Goal: Information Seeking & Learning: Learn about a topic

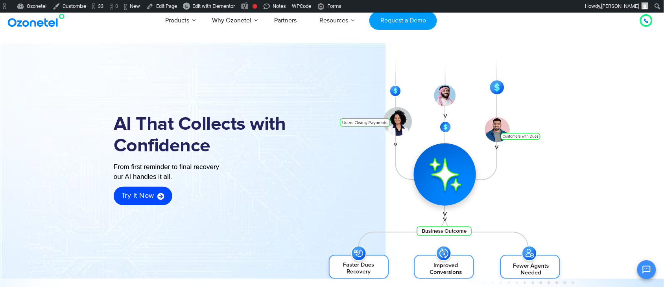
scroll to position [83, 0]
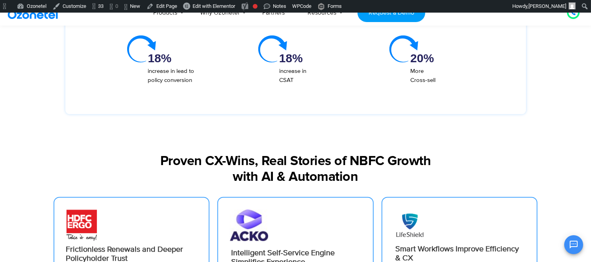
scroll to position [1311, 0]
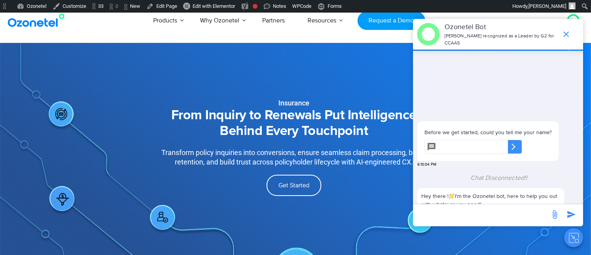
scroll to position [103, 0]
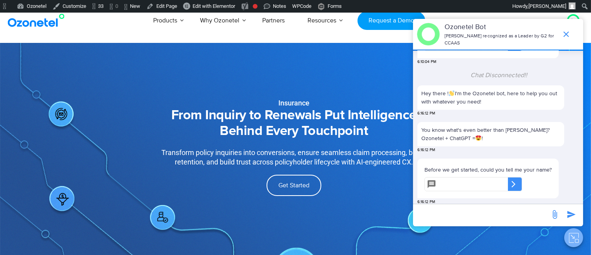
click at [575, 239] on icon "Close chat" at bounding box center [577, 240] width 4 height 3
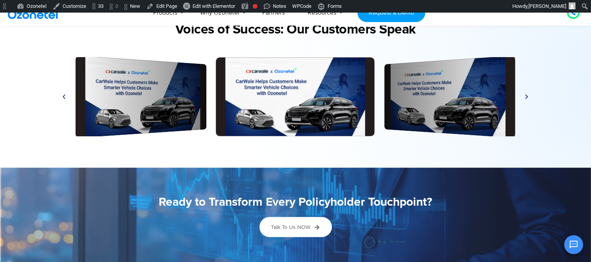
scroll to position [1713, 0]
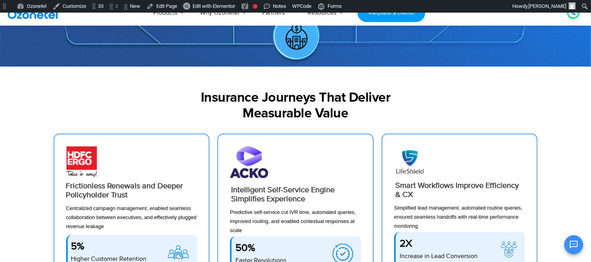
scroll to position [236, 0]
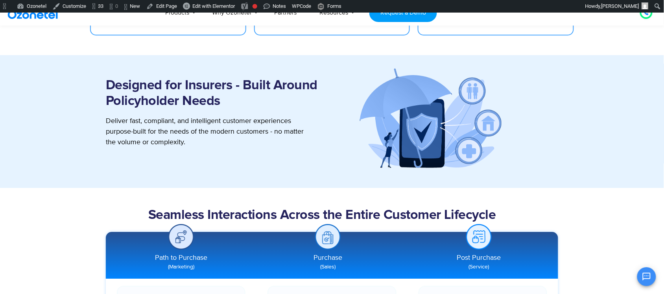
scroll to position [638, 0]
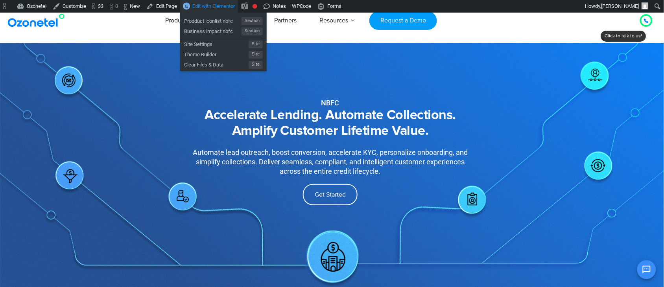
click at [231, 5] on span "Edit with Elementor" at bounding box center [213, 6] width 42 height 6
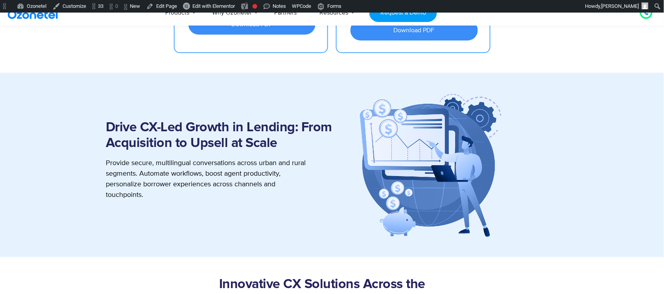
scroll to position [838, 0]
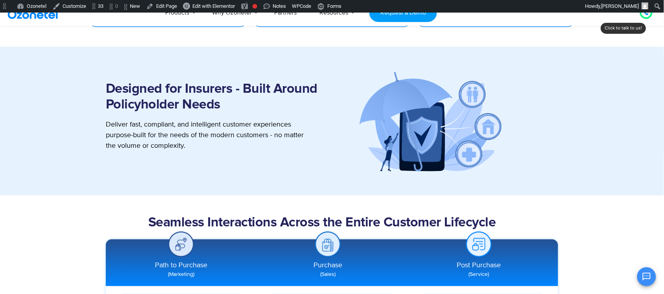
scroll to position [849, 0]
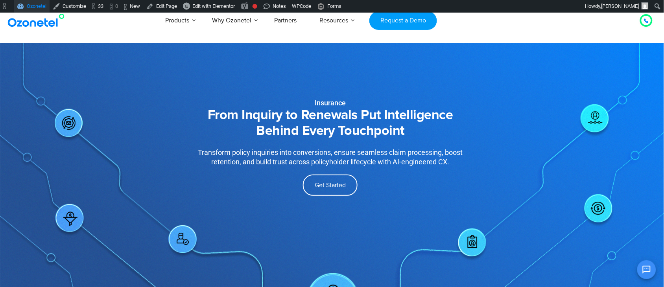
scroll to position [83, 0]
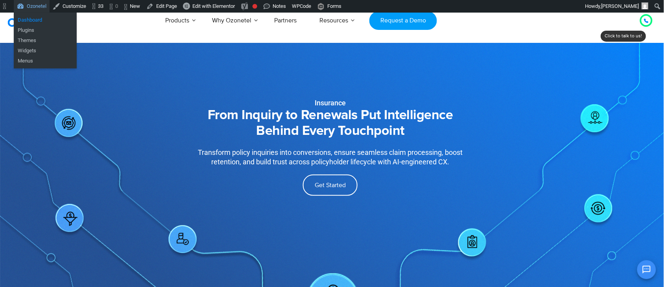
click at [33, 17] on link "Dashboard" at bounding box center [45, 20] width 63 height 10
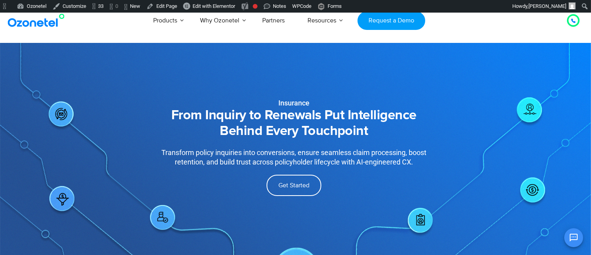
scroll to position [46, 0]
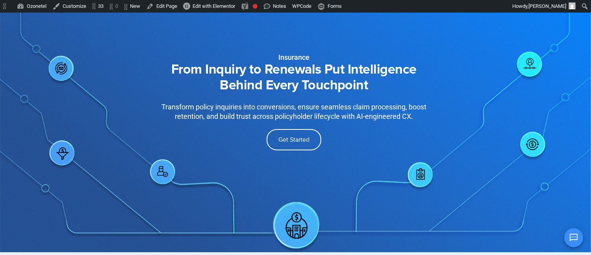
click at [311, 223] on div "Insurance From Inquiry to Renewals Put Intelligence Behind Every Touchpoint Tra…" at bounding box center [296, 124] width 504 height 255
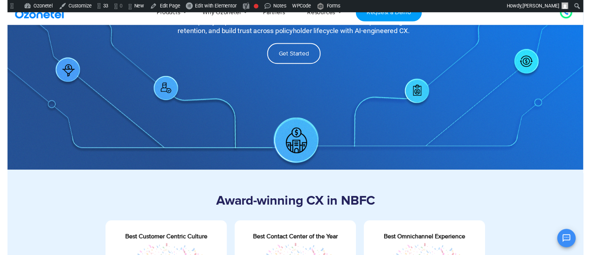
scroll to position [0, 0]
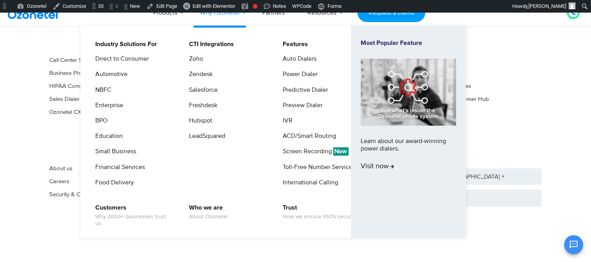
scroll to position [2213, 0]
